Goal: Task Accomplishment & Management: Manage account settings

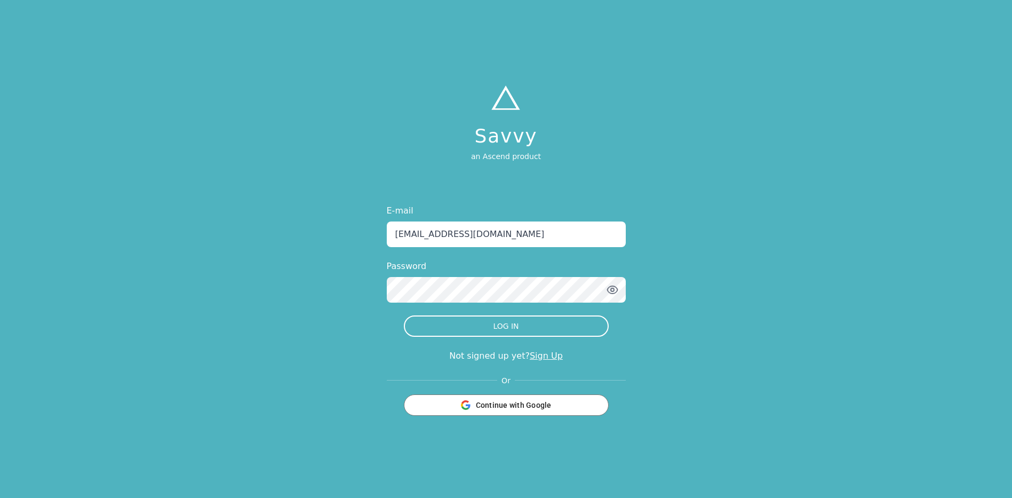
type input "[EMAIL_ADDRESS][DOMAIN_NAME]"
click at [404, 315] on button "LOG IN" at bounding box center [506, 325] width 205 height 21
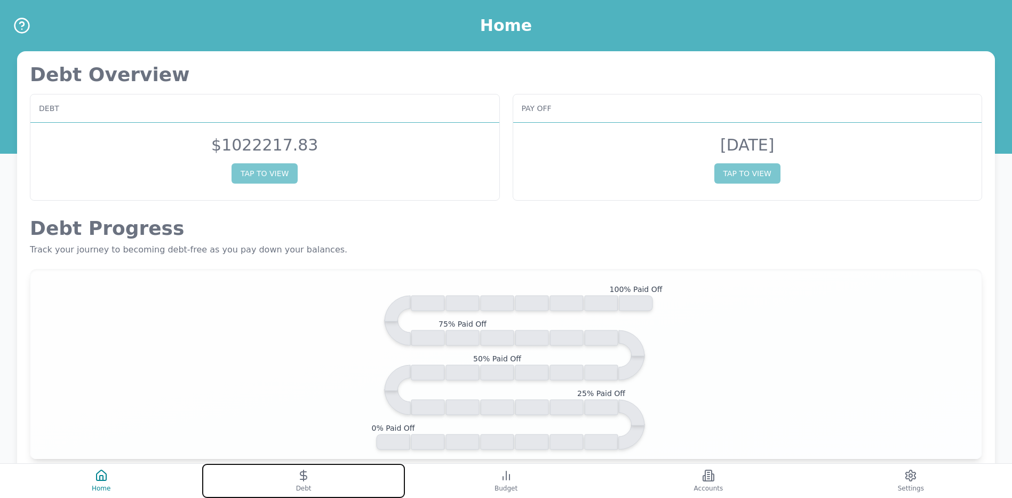
click at [356, 487] on button "Debt" at bounding box center [303, 481] width 202 height 34
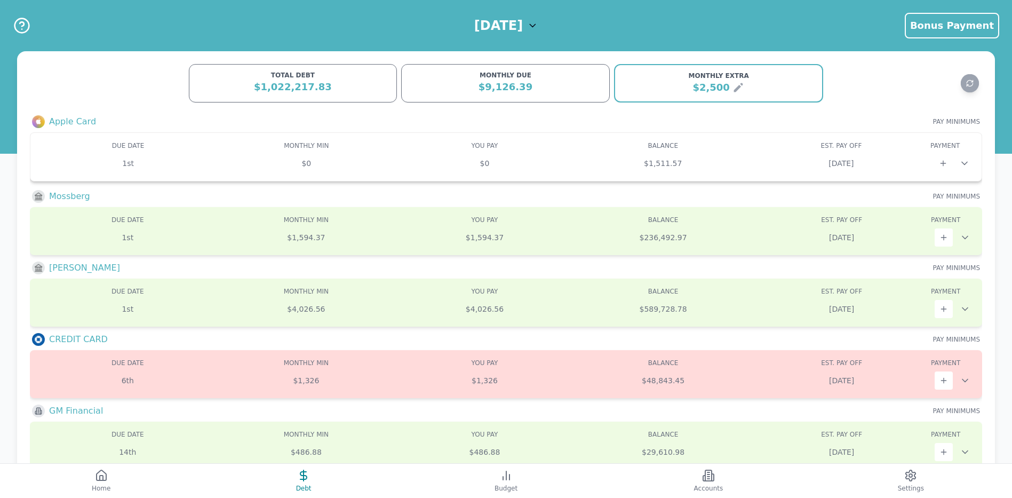
click at [728, 160] on div "$1,511.57" at bounding box center [663, 163] width 178 height 11
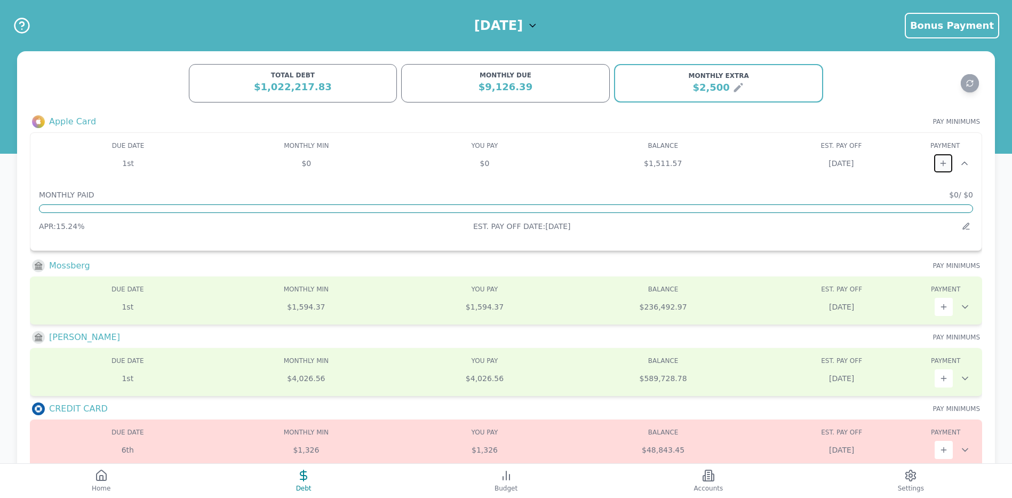
click at [939, 165] on icon at bounding box center [943, 163] width 9 height 9
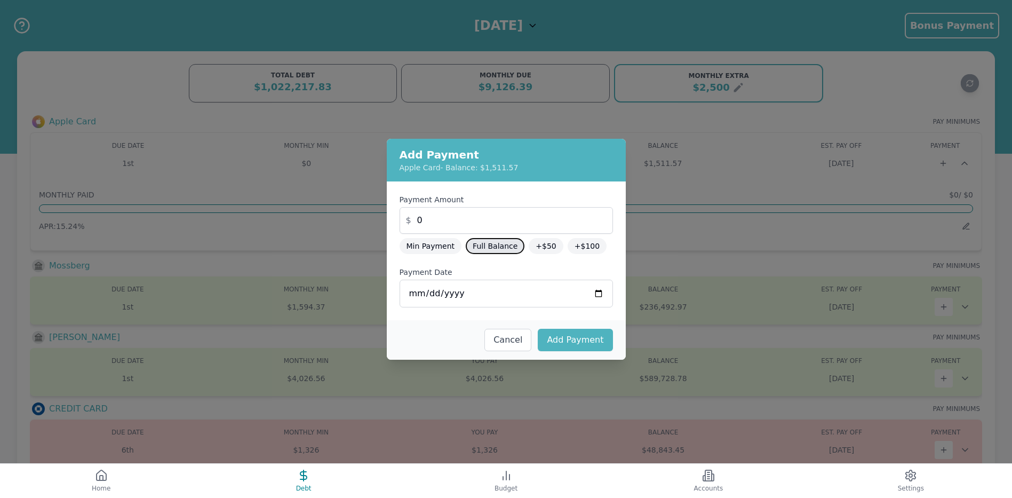
click at [481, 247] on button "Full Balance" at bounding box center [495, 246] width 59 height 16
click at [585, 345] on button "Add Payment" at bounding box center [575, 340] width 75 height 22
type input "0"
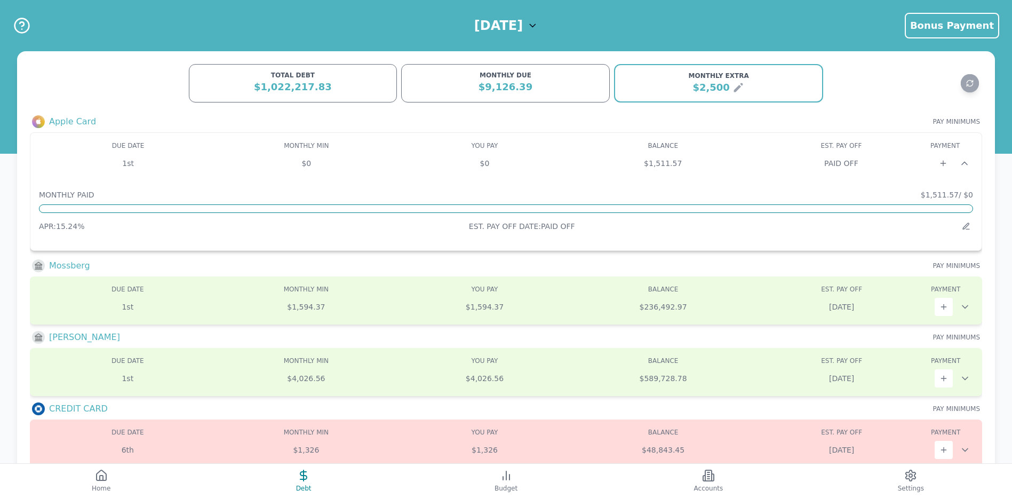
click at [700, 159] on div "$1,511.57" at bounding box center [663, 163] width 178 height 11
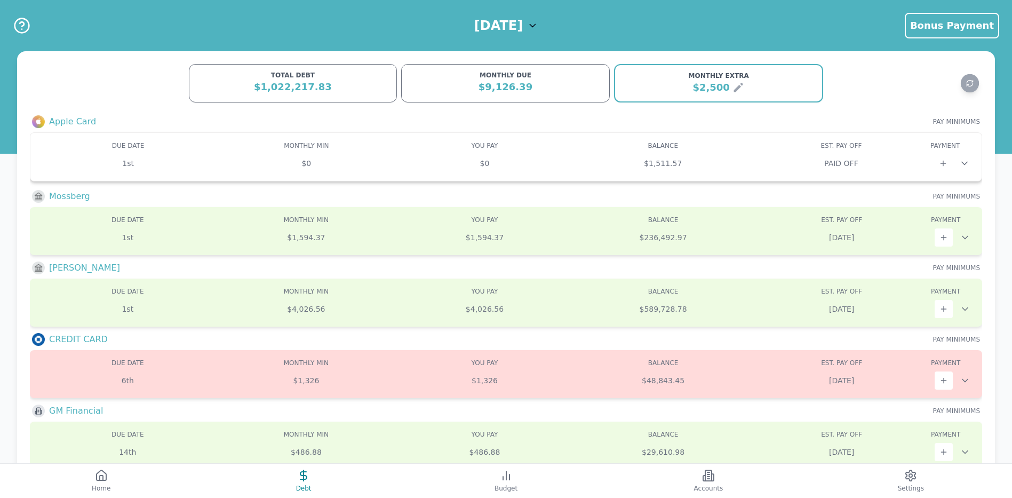
click at [715, 164] on div "$1,511.57" at bounding box center [663, 163] width 178 height 11
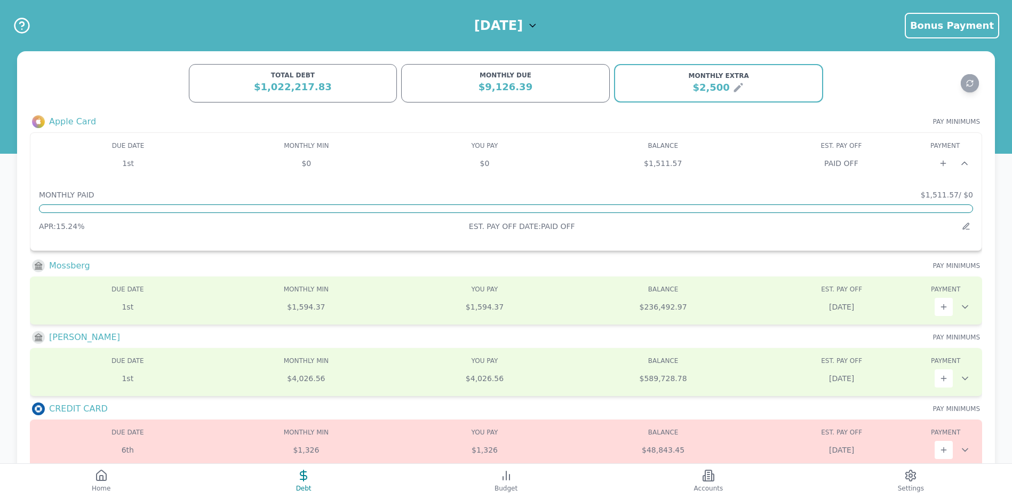
click at [715, 164] on div "$1,511.57" at bounding box center [663, 163] width 178 height 11
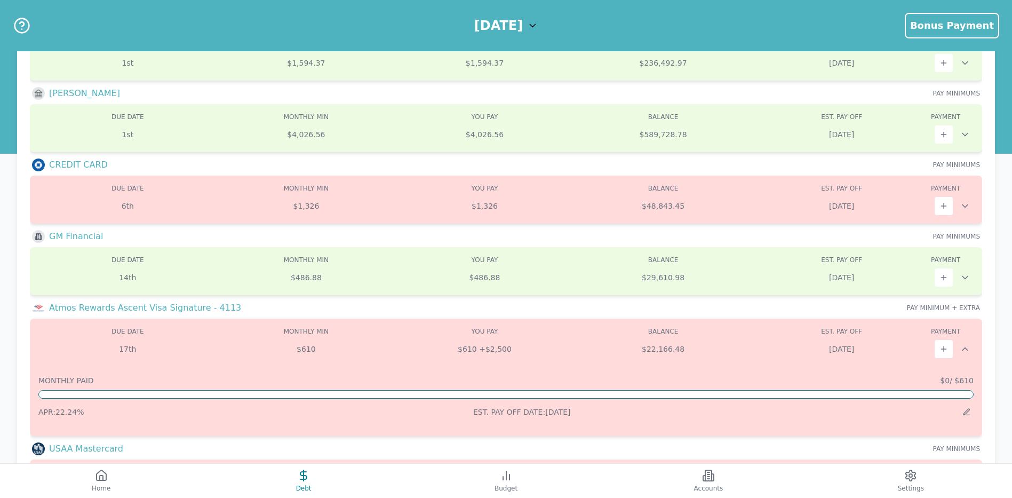
scroll to position [170, 0]
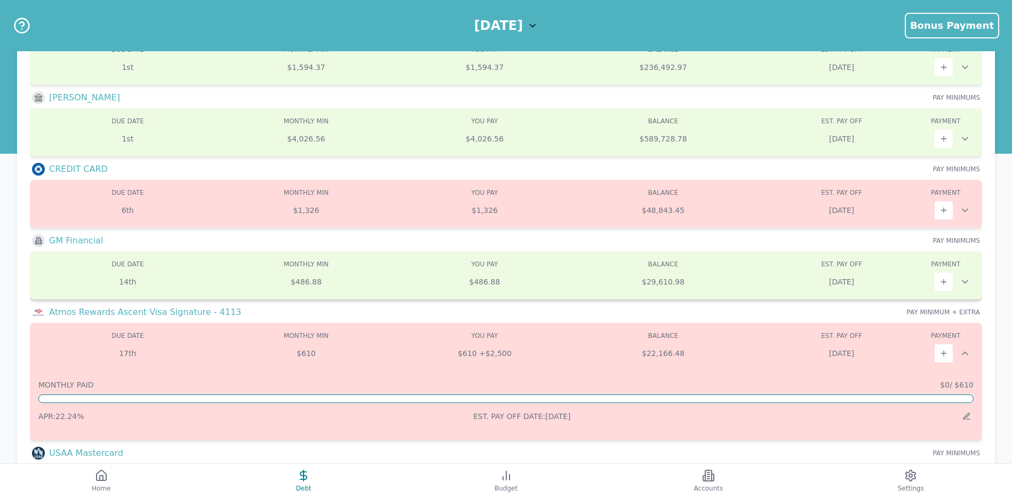
click at [655, 278] on div "$29,610.98" at bounding box center [663, 281] width 179 height 11
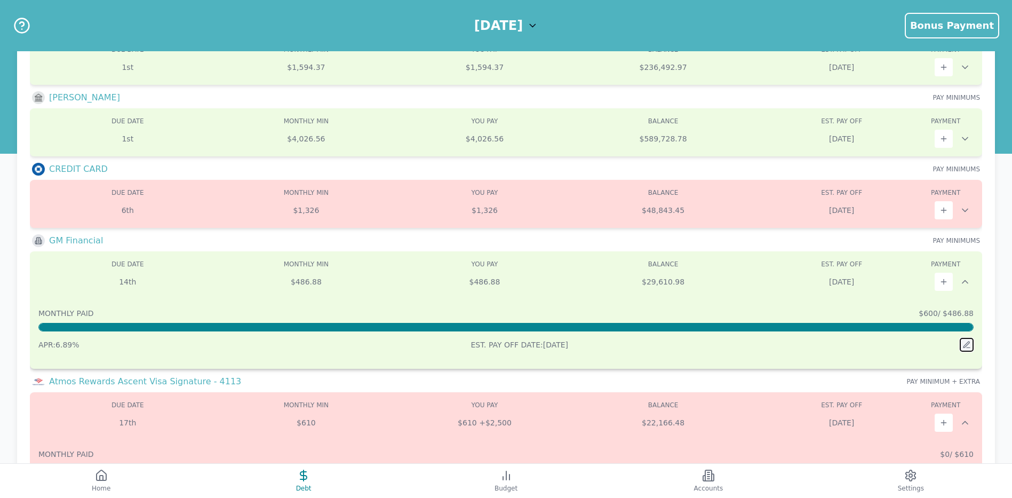
click at [967, 343] on icon at bounding box center [966, 344] width 6 height 6
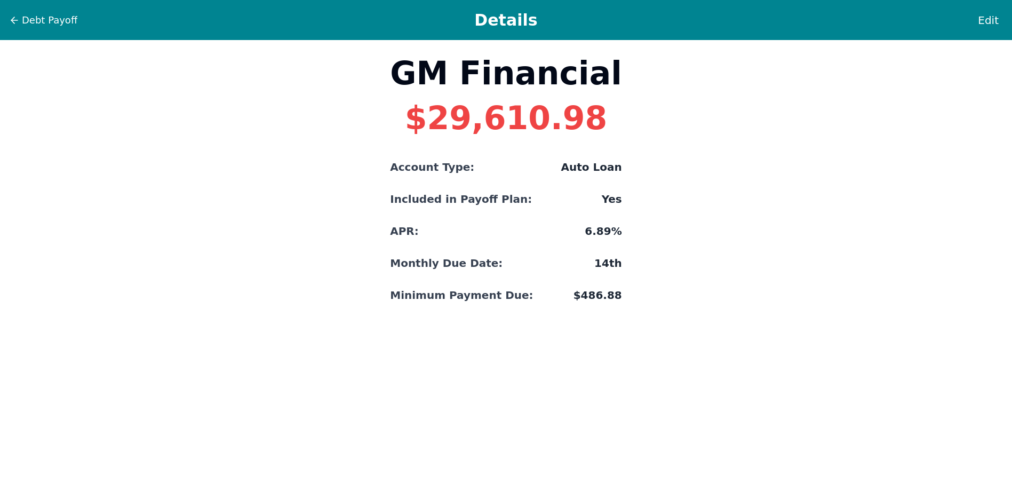
click at [66, 28] on h1 "Details" at bounding box center [506, 20] width 880 height 19
click at [60, 18] on span "Debt Payoff" at bounding box center [49, 20] width 55 height 15
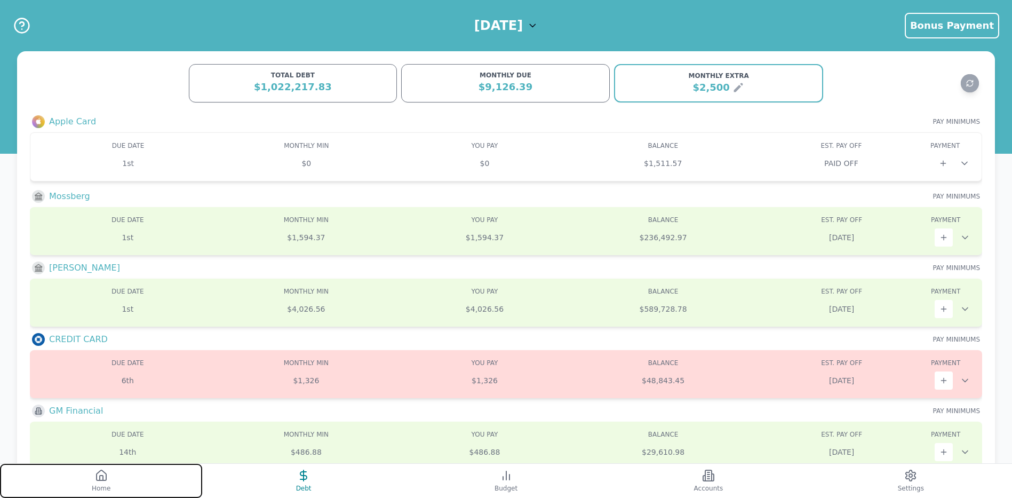
click at [110, 485] on button "Home" at bounding box center [101, 481] width 202 height 34
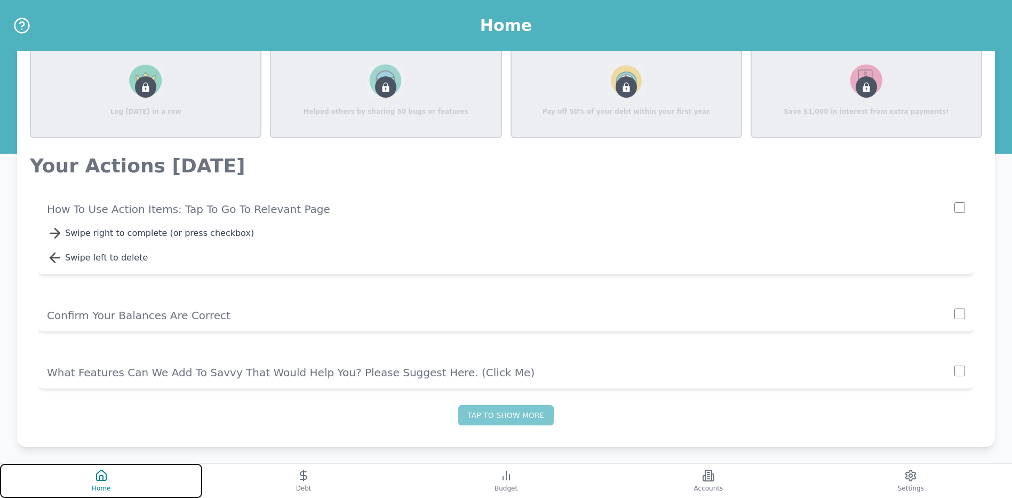
scroll to position [743, 0]
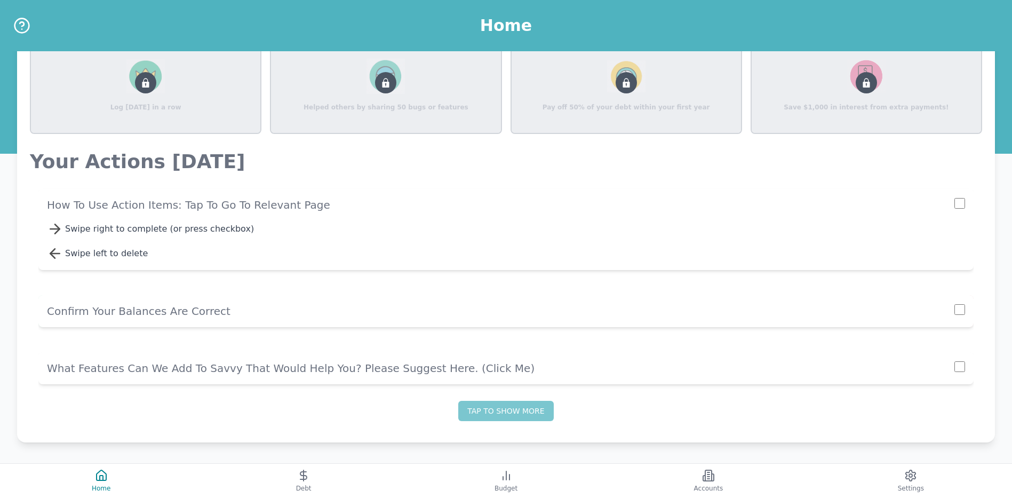
click at [211, 315] on p "Confirm Your Balances Are Correct" at bounding box center [500, 311] width 907 height 15
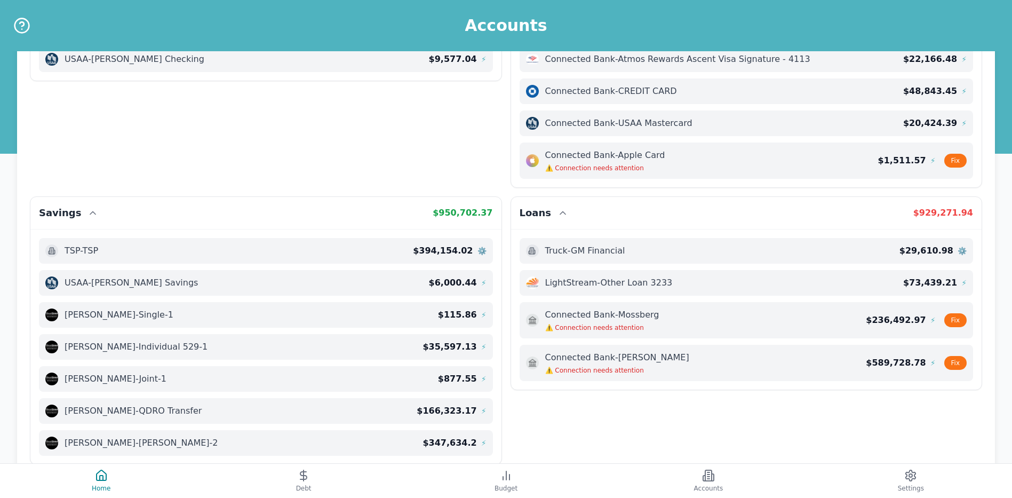
scroll to position [20, 0]
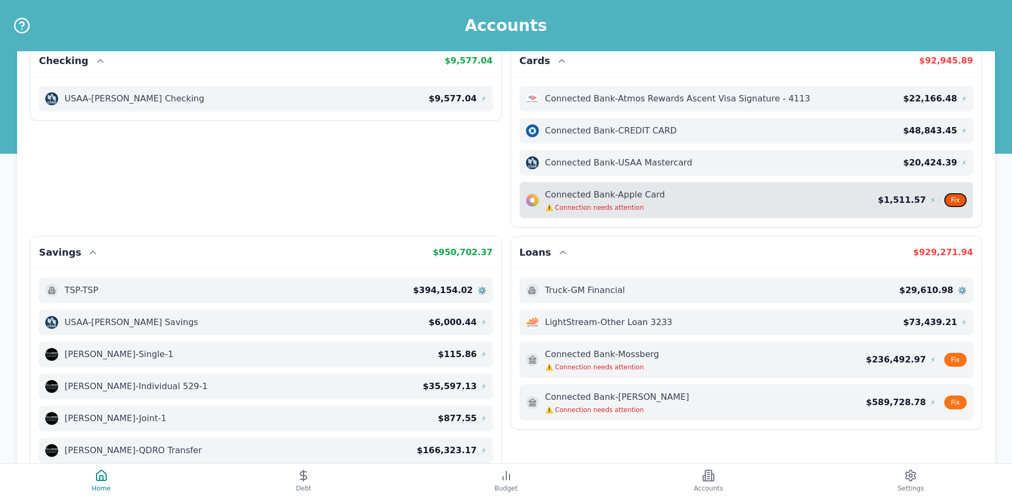
click at [952, 201] on button "Fix" at bounding box center [955, 200] width 22 height 14
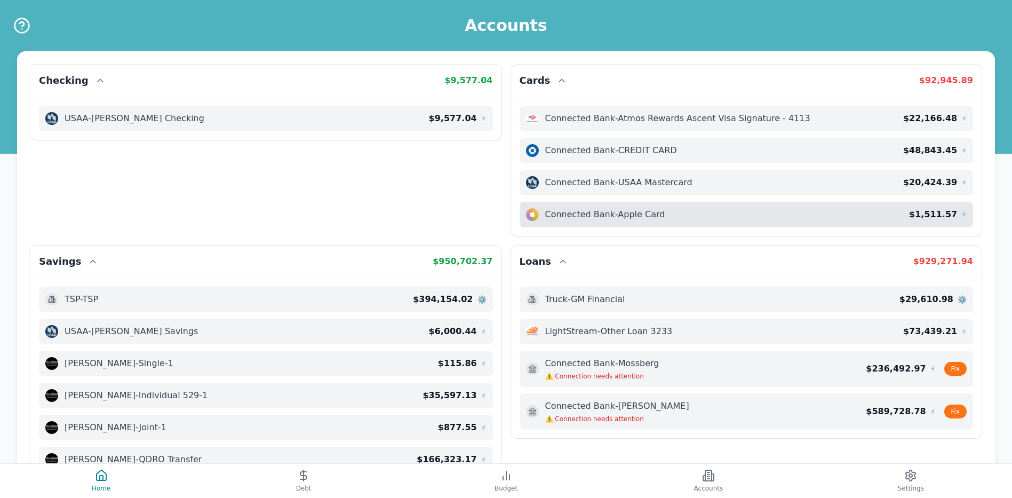
click at [705, 219] on div "Connected Bank - Apple Card" at bounding box center [718, 214] width 384 height 13
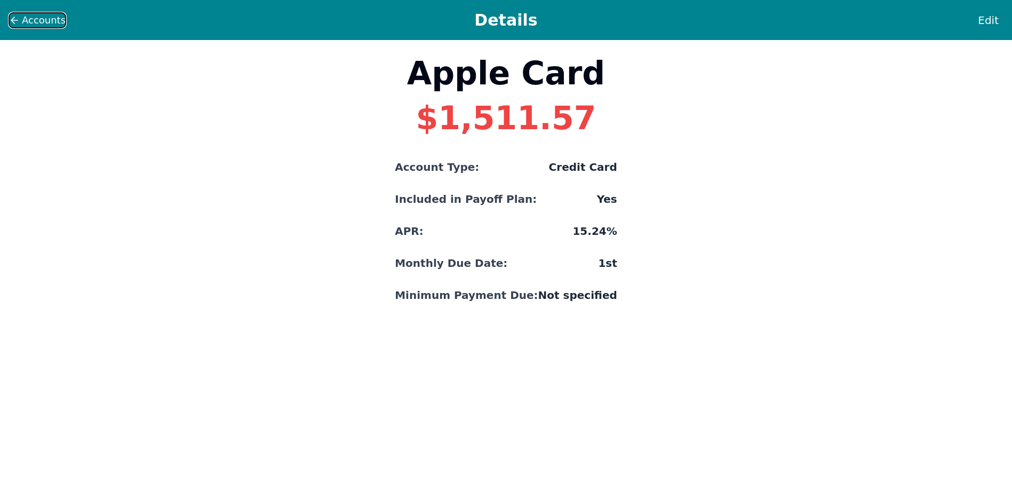
click at [30, 24] on span "Accounts" at bounding box center [44, 20] width 44 height 15
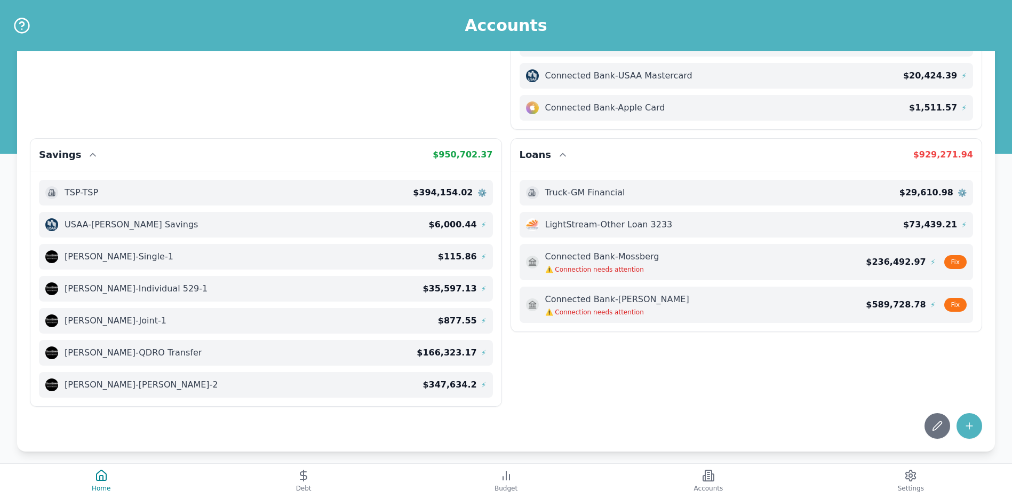
scroll to position [116, 0]
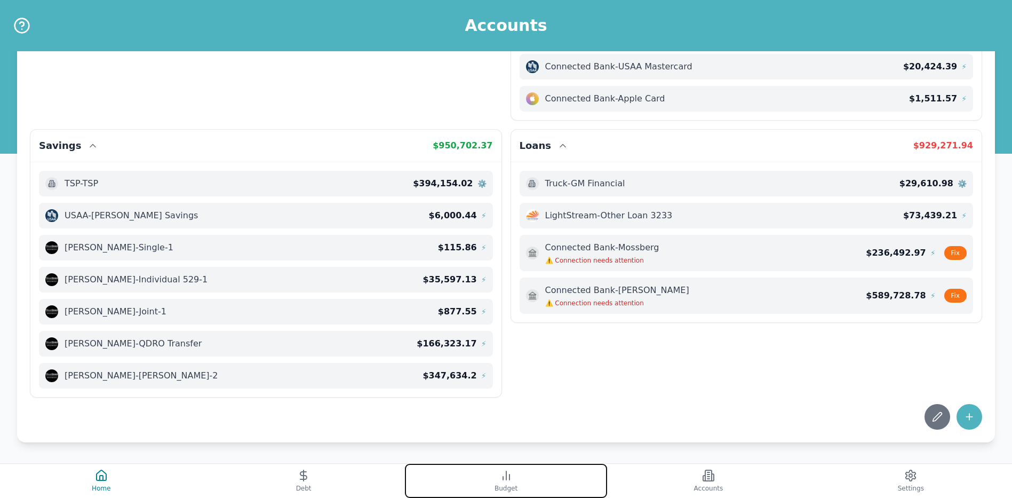
click at [506, 485] on span "Budget" at bounding box center [506, 488] width 23 height 9
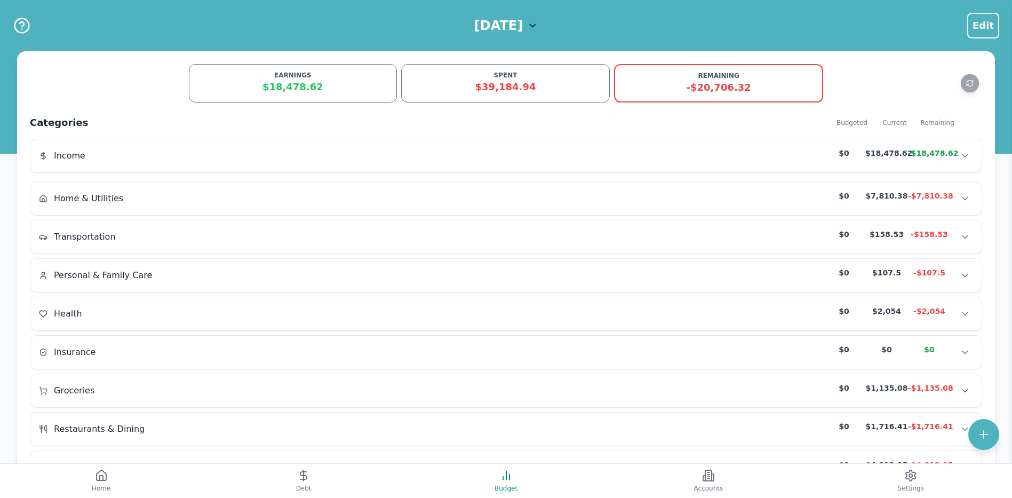
click at [523, 32] on h1 "[DATE]" at bounding box center [498, 25] width 49 height 17
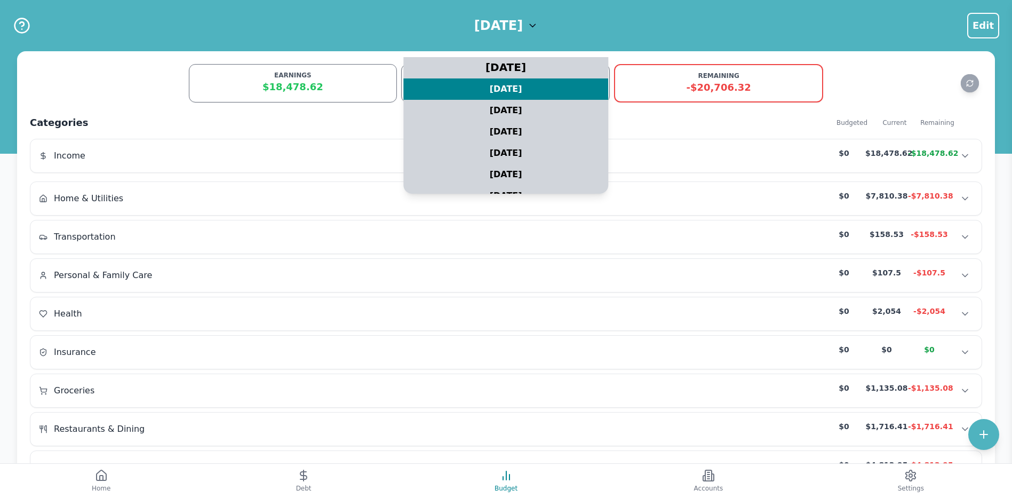
click at [503, 69] on div "[DATE]" at bounding box center [506, 67] width 256 height 27
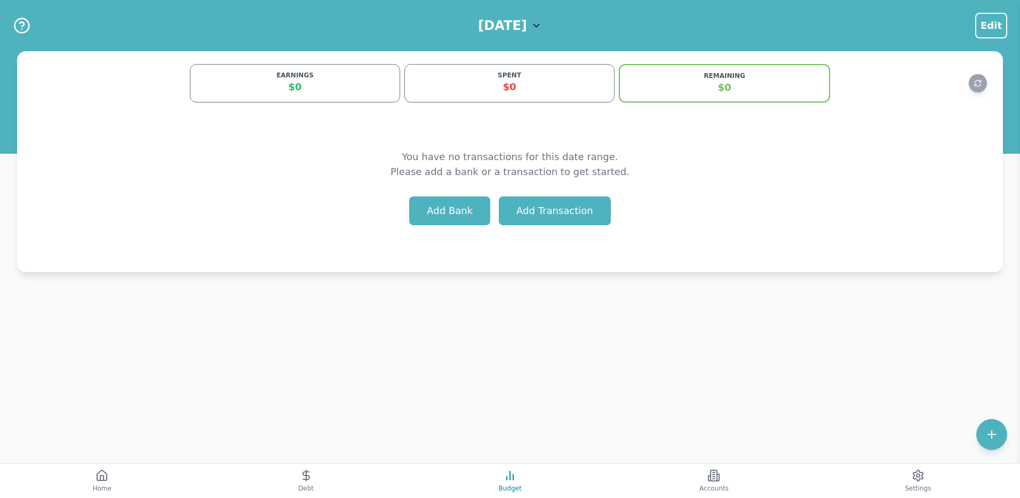
click at [511, 28] on h1 "[DATE]" at bounding box center [502, 25] width 49 height 17
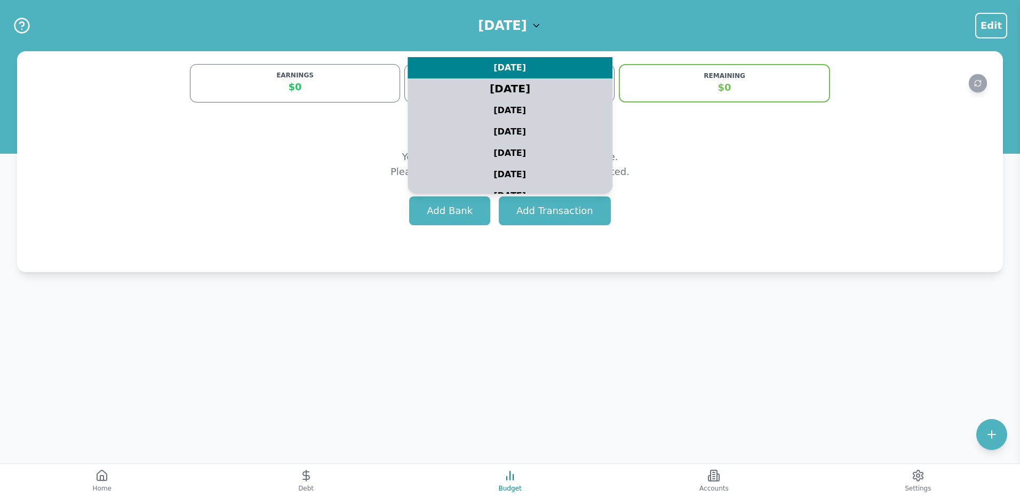
click at [498, 85] on div "[DATE]" at bounding box center [510, 89] width 256 height 27
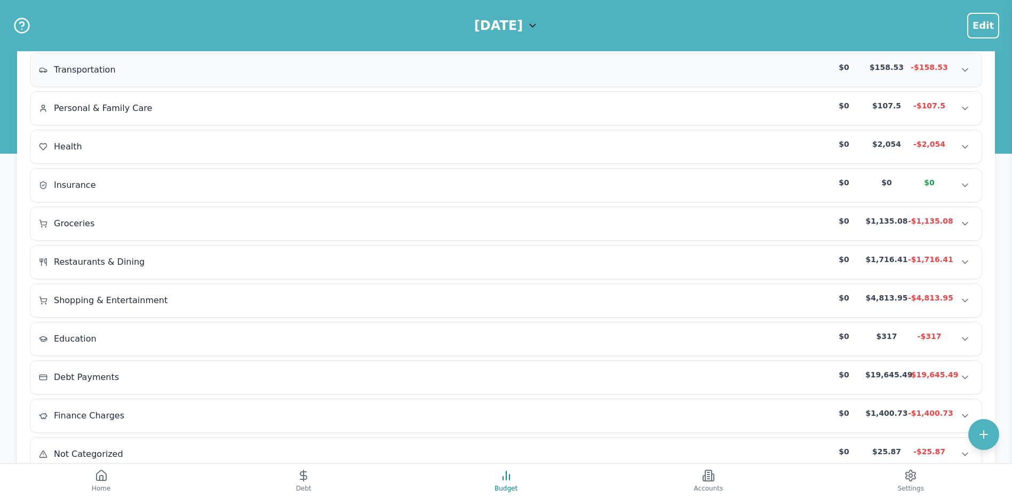
scroll to position [209, 0]
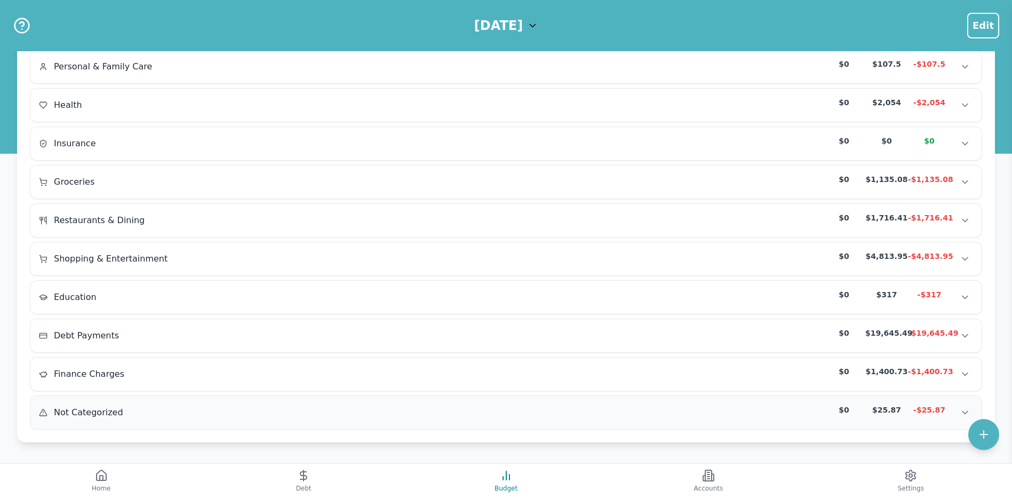
click at [782, 412] on div "Not Categorized $0 $25.87 -$25.87" at bounding box center [506, 412] width 934 height 16
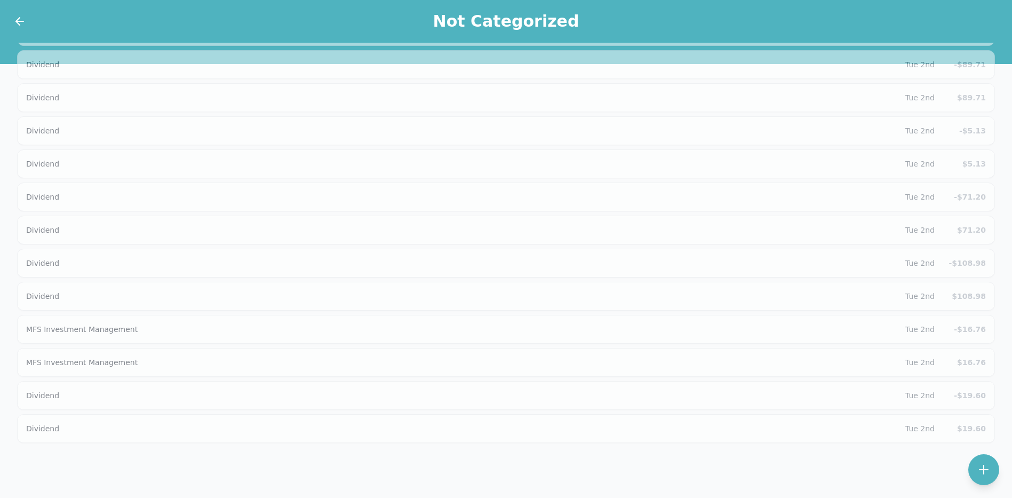
scroll to position [1448, 0]
click at [18, 19] on icon at bounding box center [18, 21] width 4 height 7
